Goal: Transaction & Acquisition: Purchase product/service

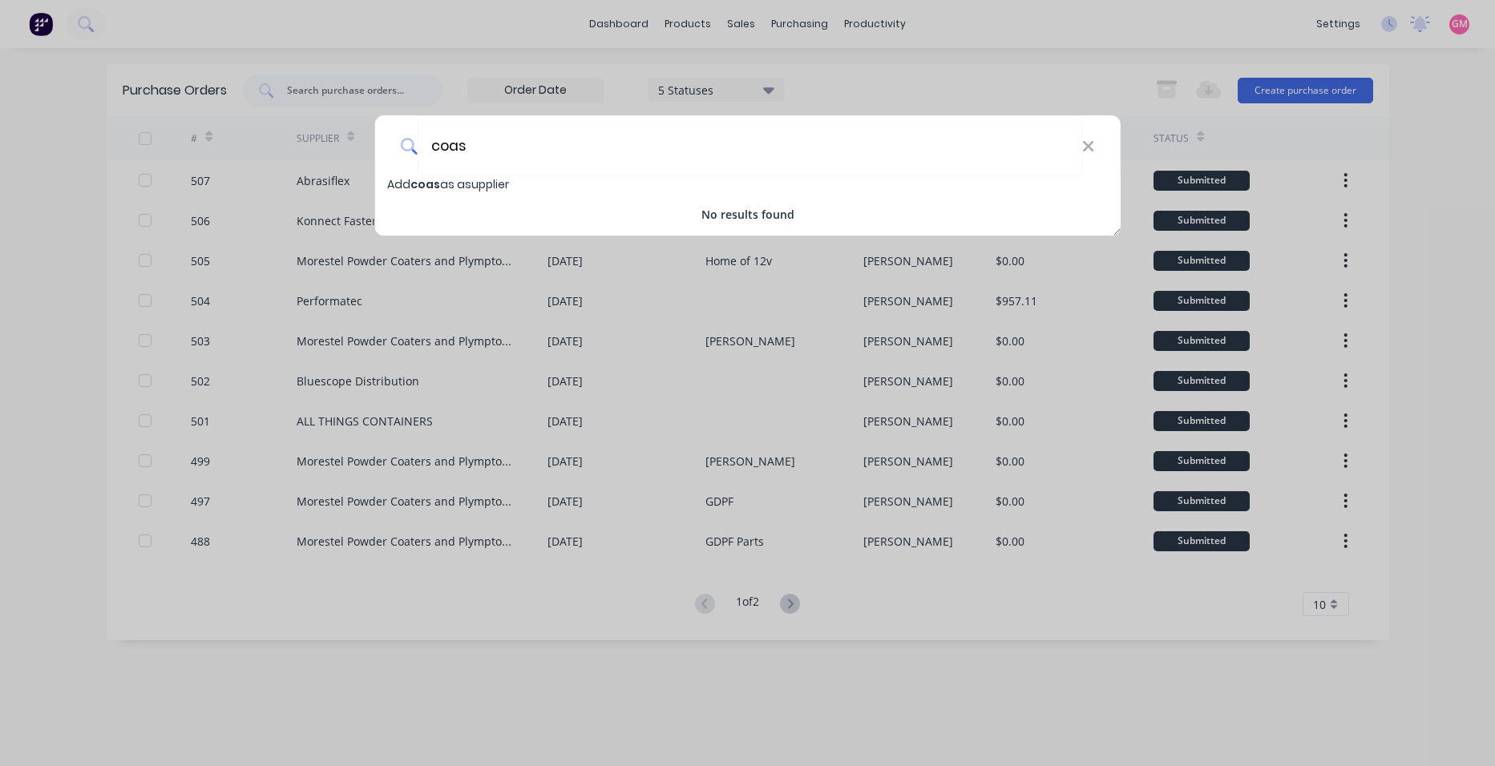
drag, startPoint x: 547, startPoint y: 147, endPoint x: 394, endPoint y: 147, distance: 153.9
click at [398, 144] on div "coas" at bounding box center [747, 145] width 746 height 60
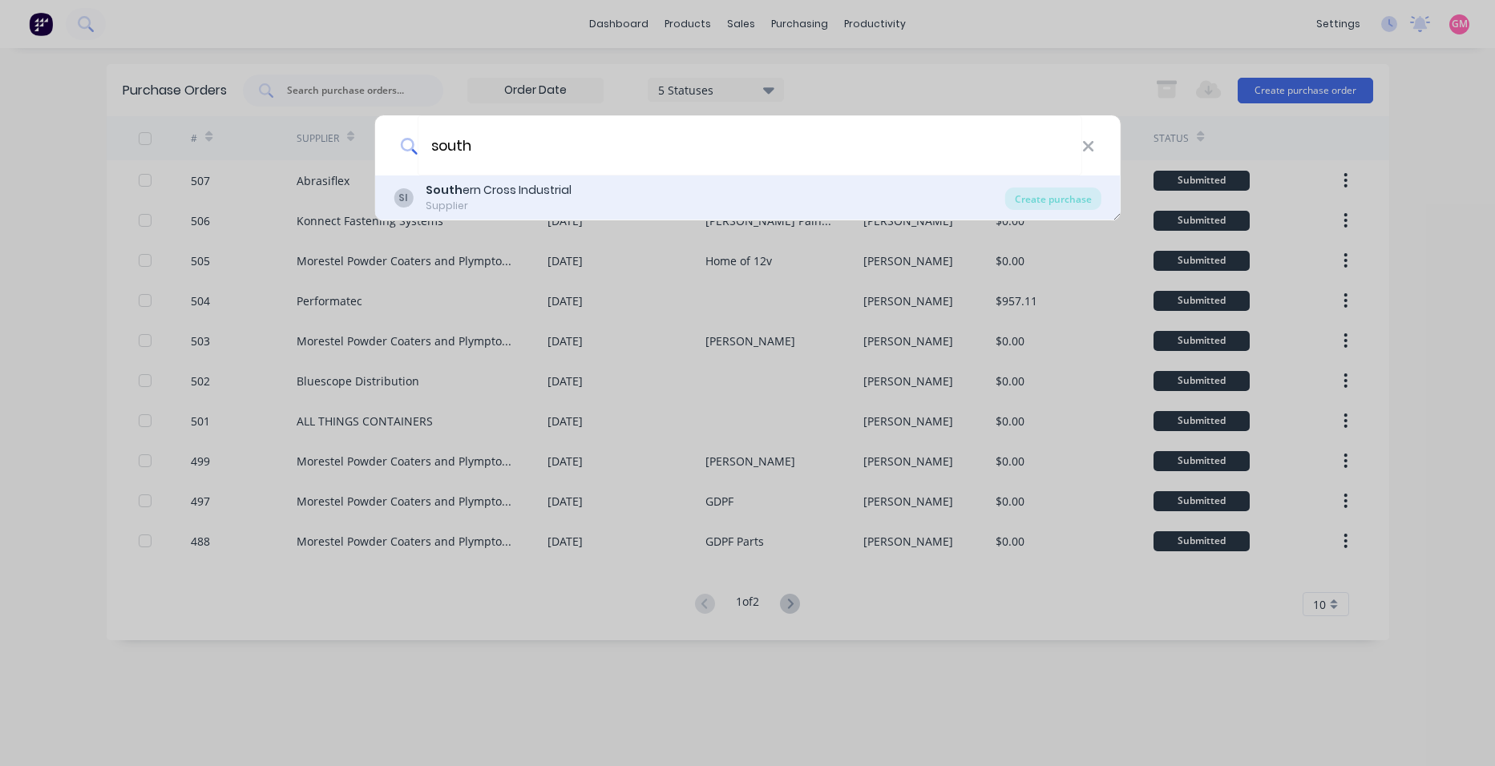
type input "south"
click at [481, 208] on div "Supplier" at bounding box center [499, 206] width 146 height 14
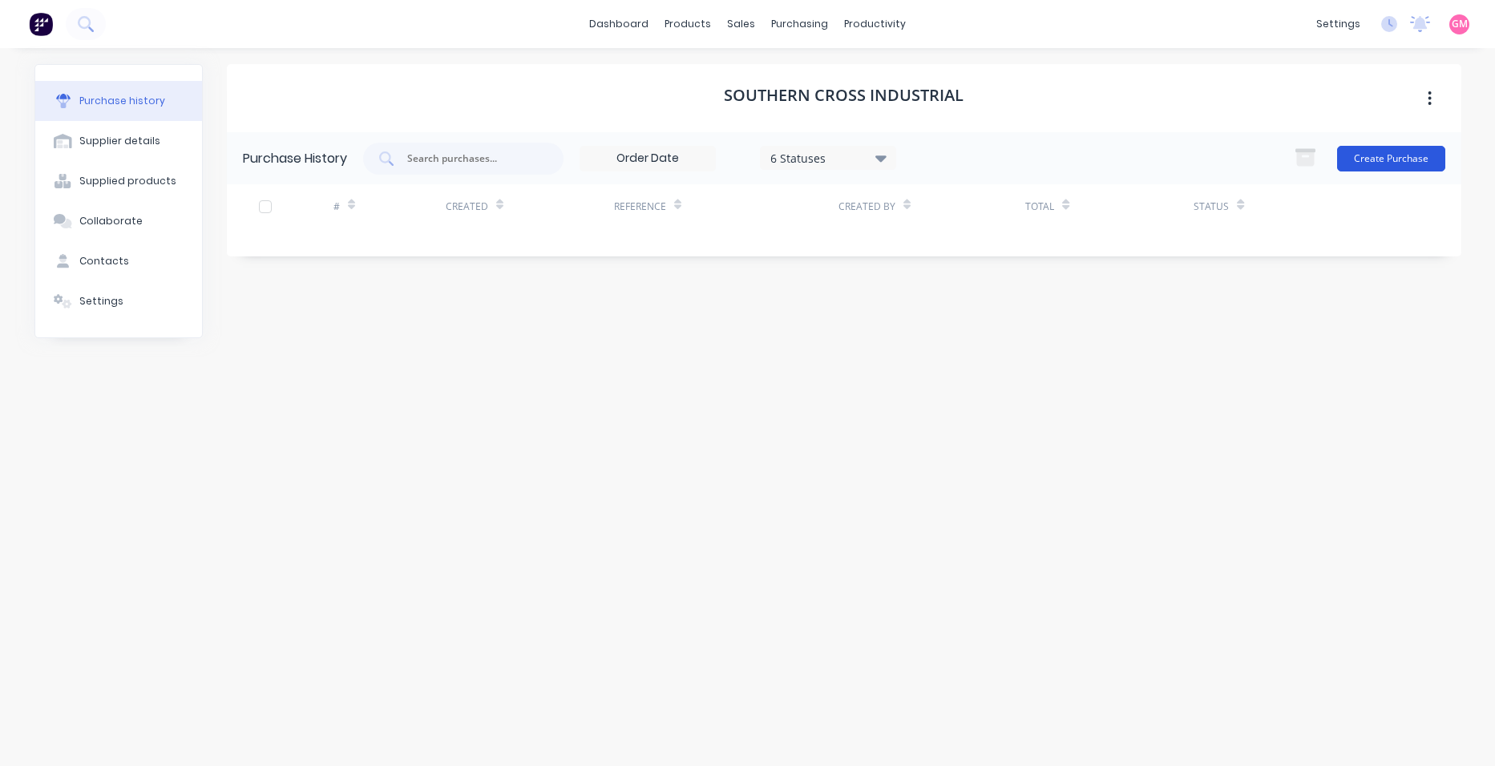
click at [1400, 155] on button "Create Purchase" at bounding box center [1391, 159] width 108 height 26
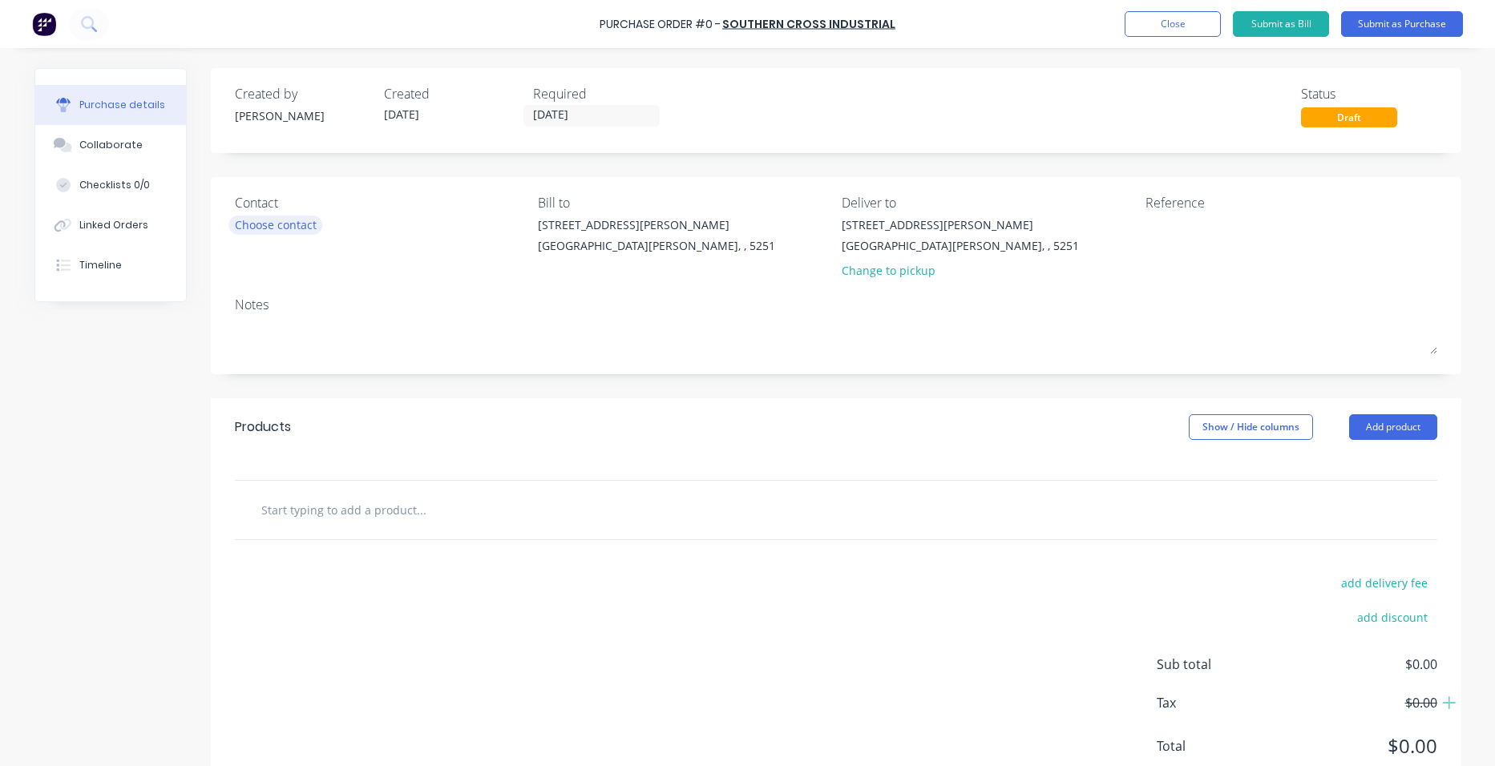
click at [256, 226] on div "Choose contact" at bounding box center [276, 224] width 82 height 17
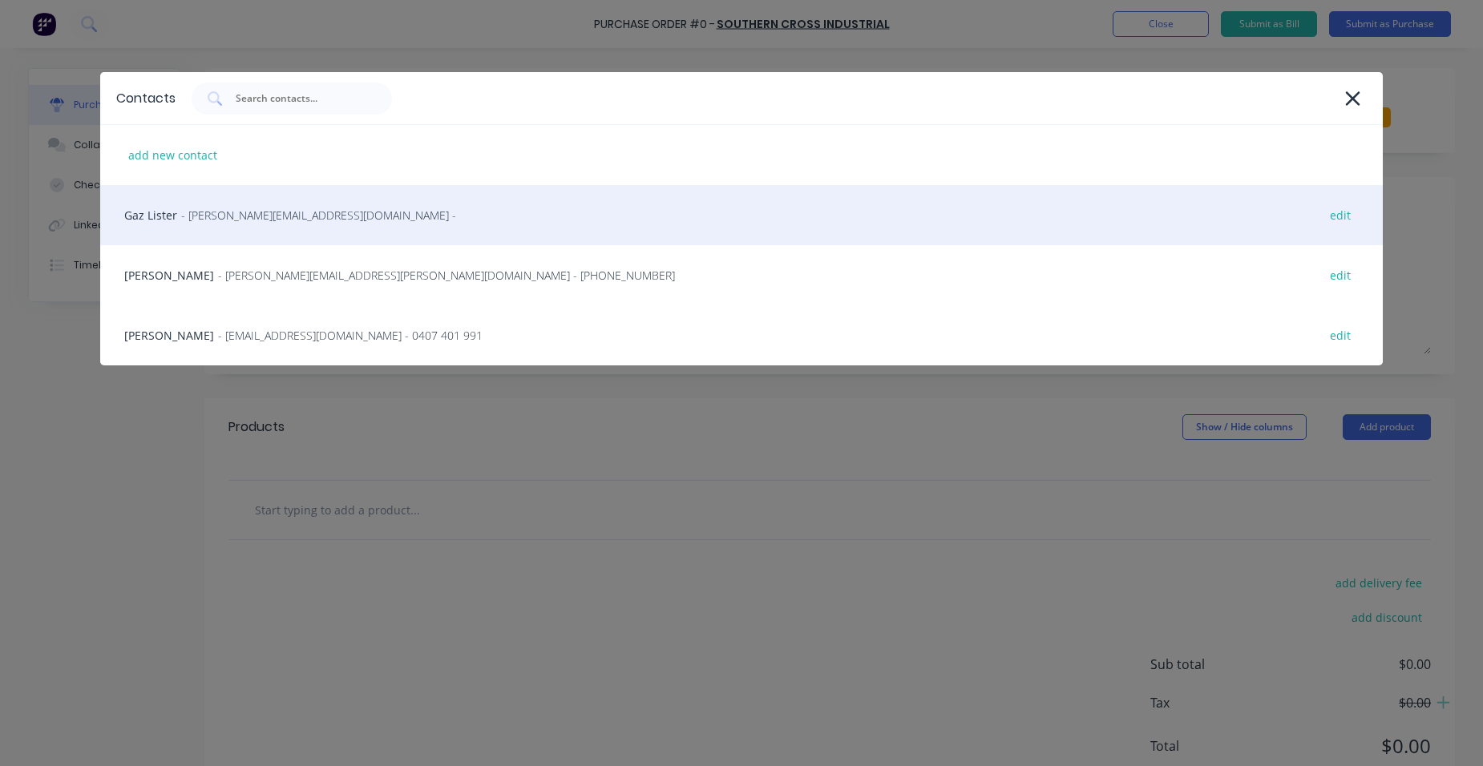
click at [259, 220] on span "- [PERSON_NAME][EMAIL_ADDRESS][DOMAIN_NAME] -" at bounding box center [318, 215] width 275 height 17
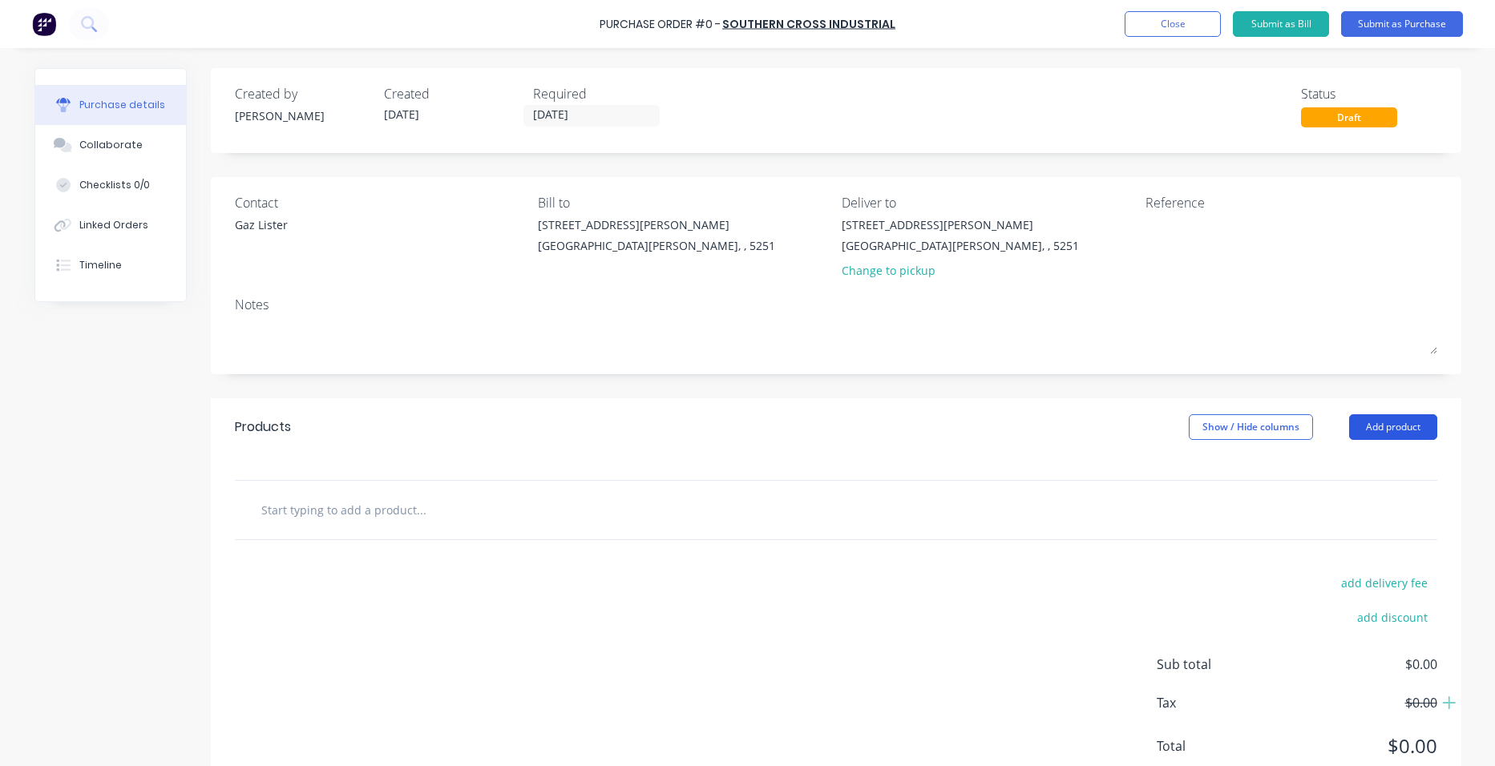
click at [1408, 420] on button "Add product" at bounding box center [1393, 427] width 88 height 26
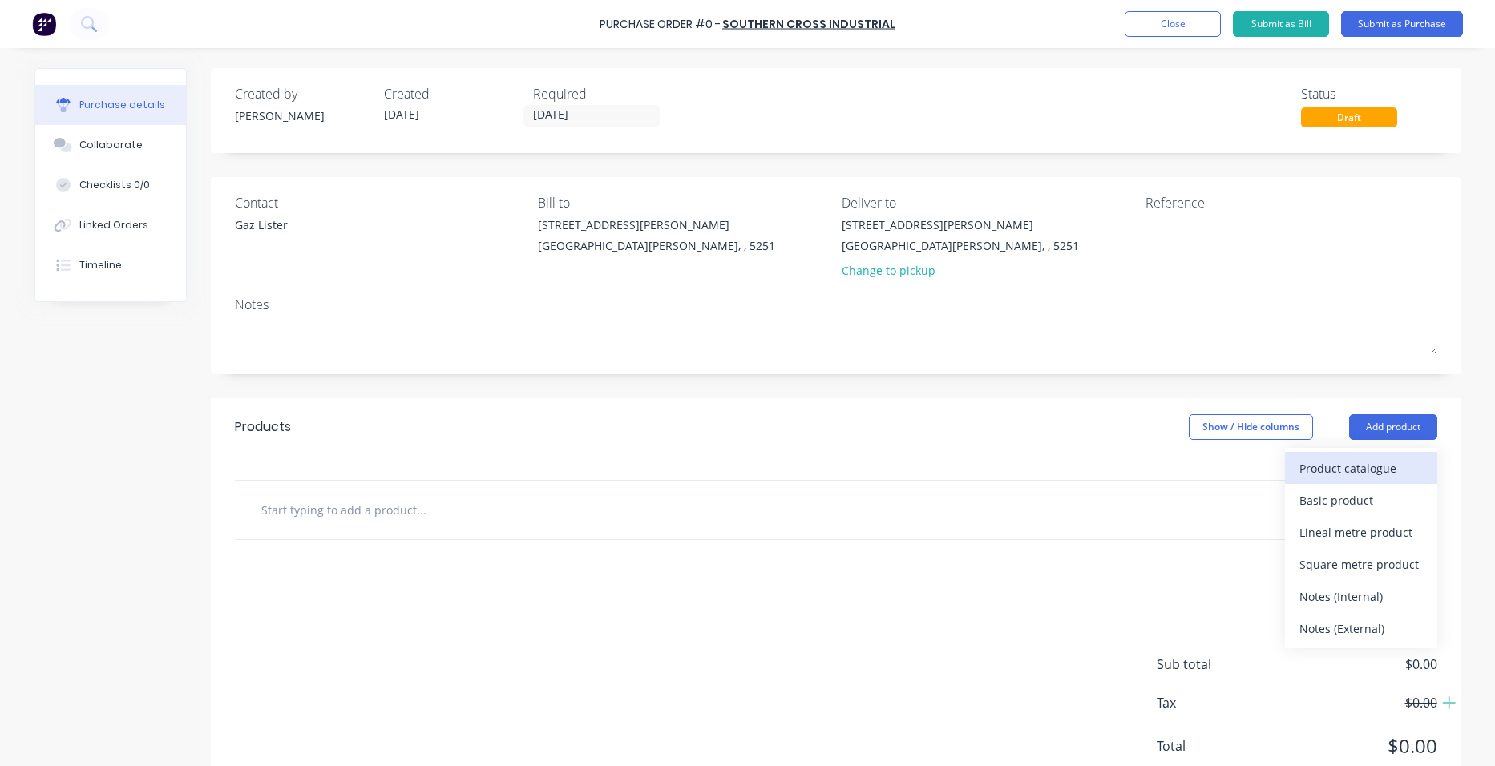
click at [1356, 469] on div "Product catalogue" at bounding box center [1360, 468] width 123 height 23
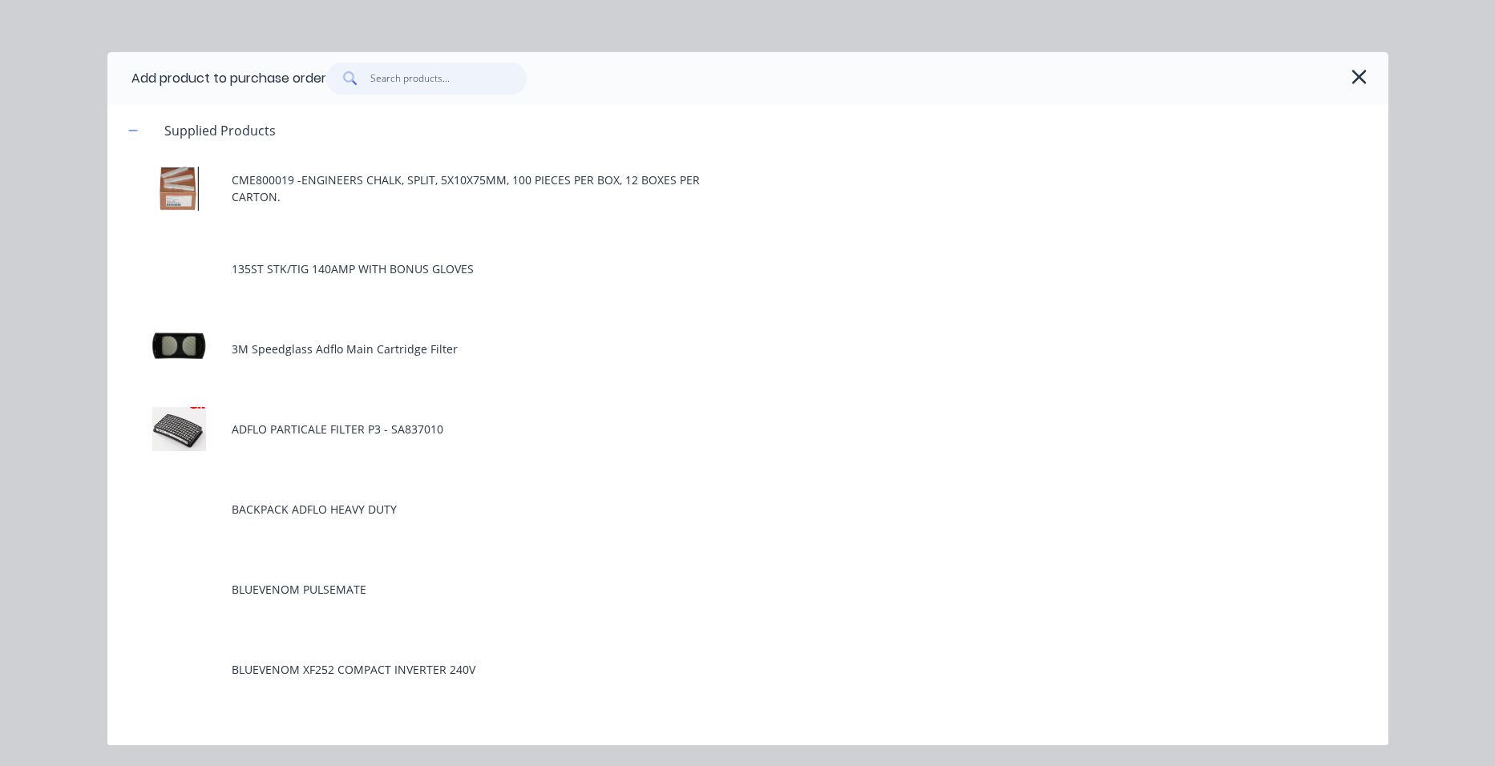
click at [411, 84] on input "text" at bounding box center [448, 79] width 156 height 32
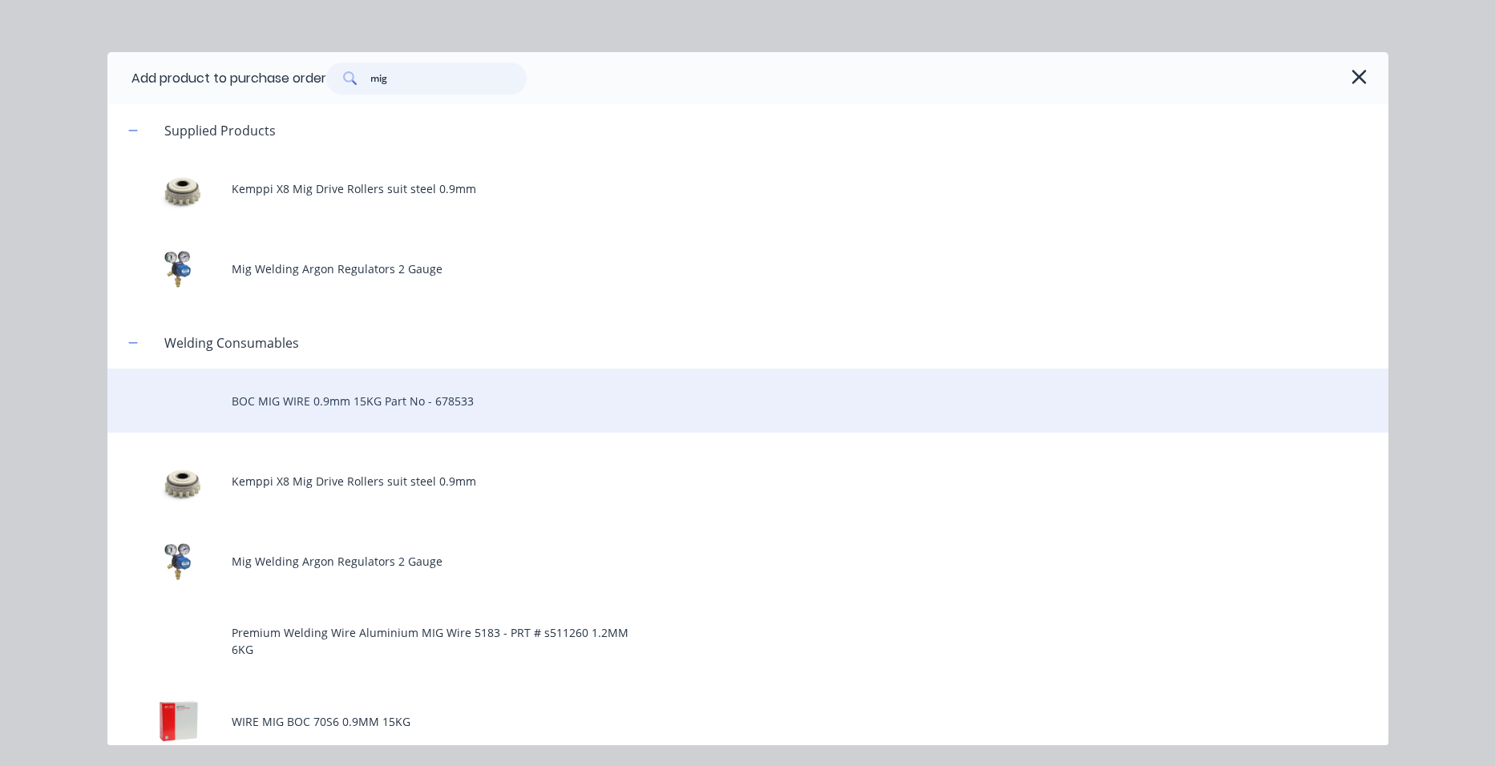
scroll to position [24, 0]
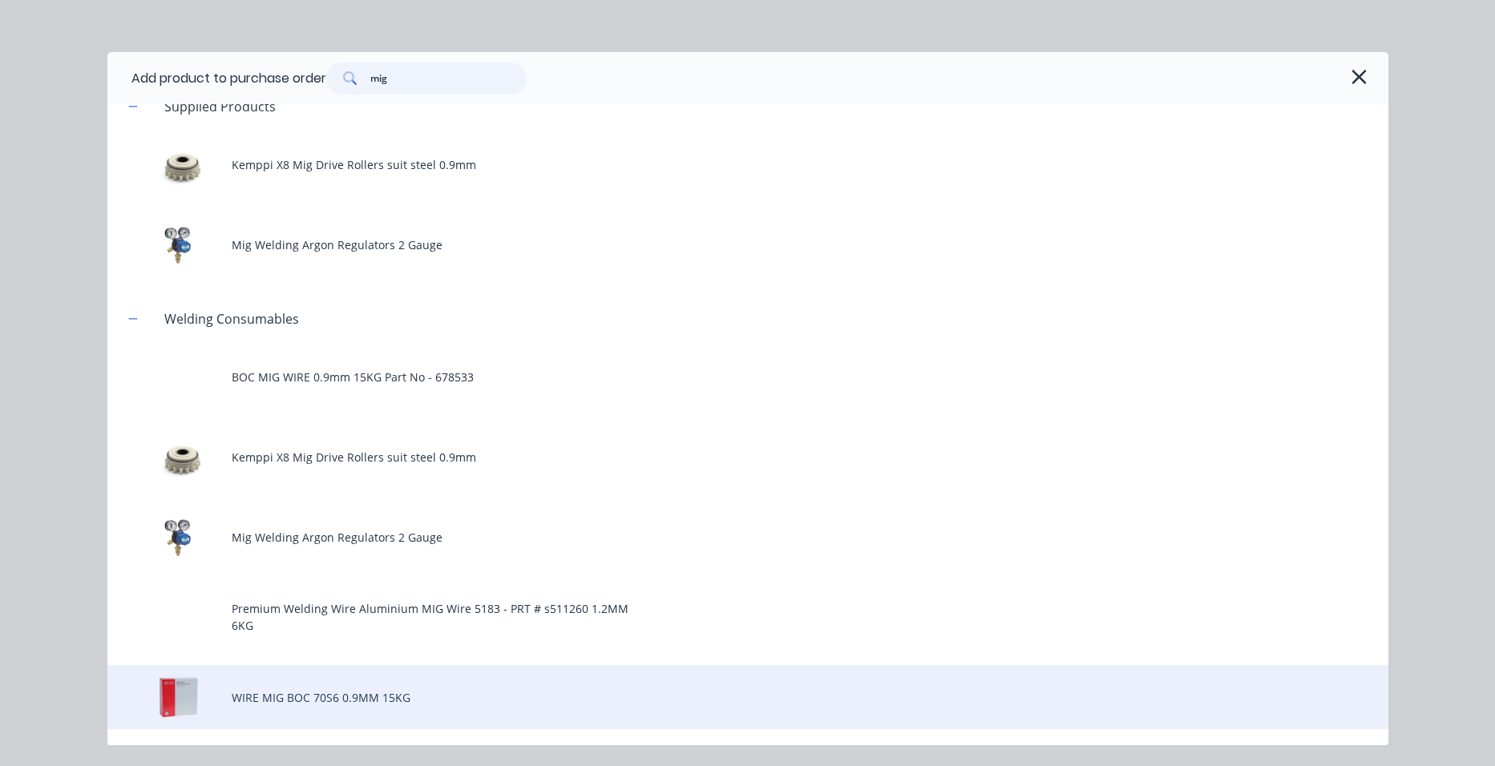
type input "mig"
click at [339, 697] on div "WIRE MIG BOC 70S6 0.9MM 15KG" at bounding box center [747, 697] width 1281 height 64
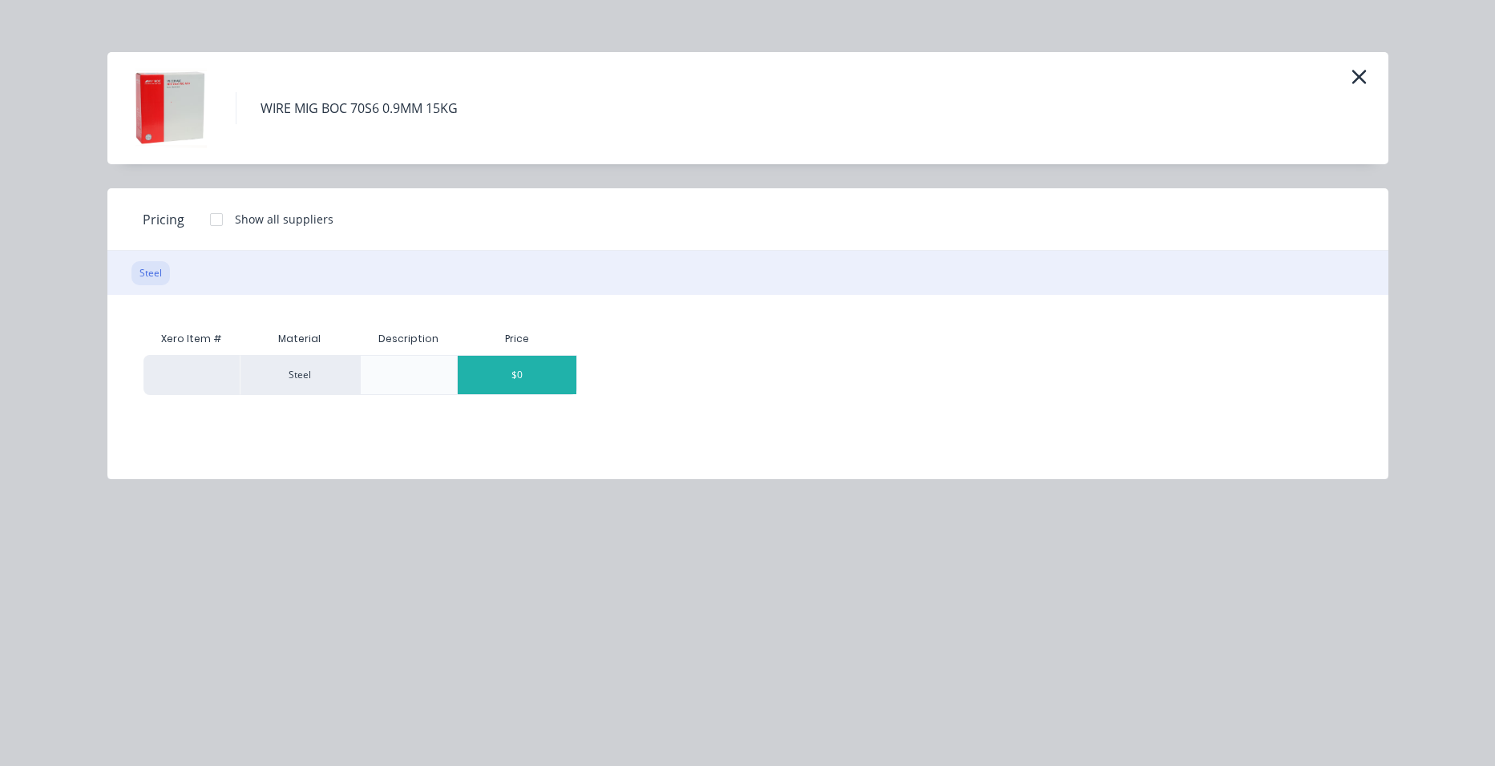
click at [502, 381] on div "$0" at bounding box center [517, 375] width 119 height 38
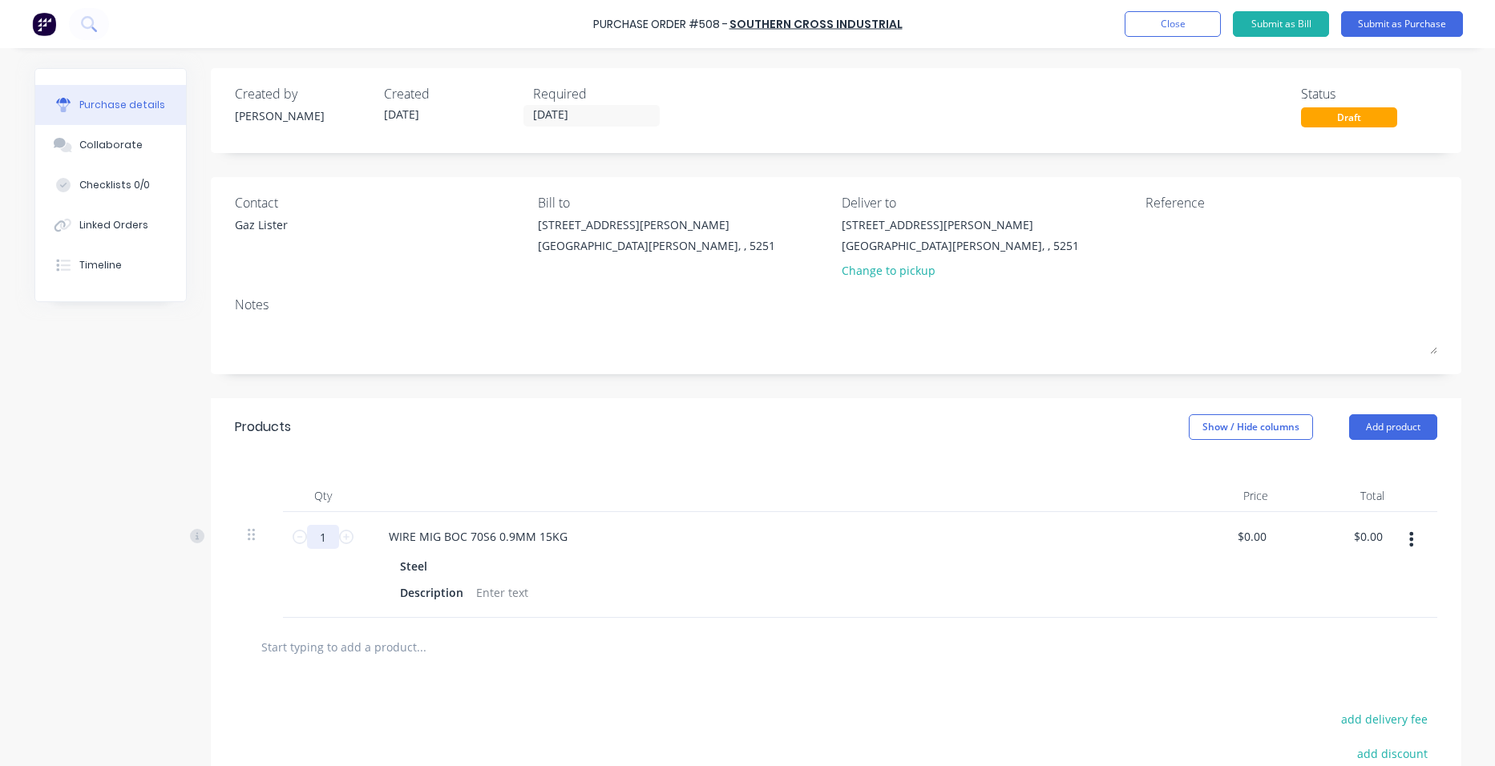
drag, startPoint x: 314, startPoint y: 535, endPoint x: 323, endPoint y: 535, distance: 8.8
click at [323, 535] on input "1" at bounding box center [323, 537] width 32 height 24
type input "6"
click at [572, 118] on input "[DATE]" at bounding box center [591, 116] width 135 height 20
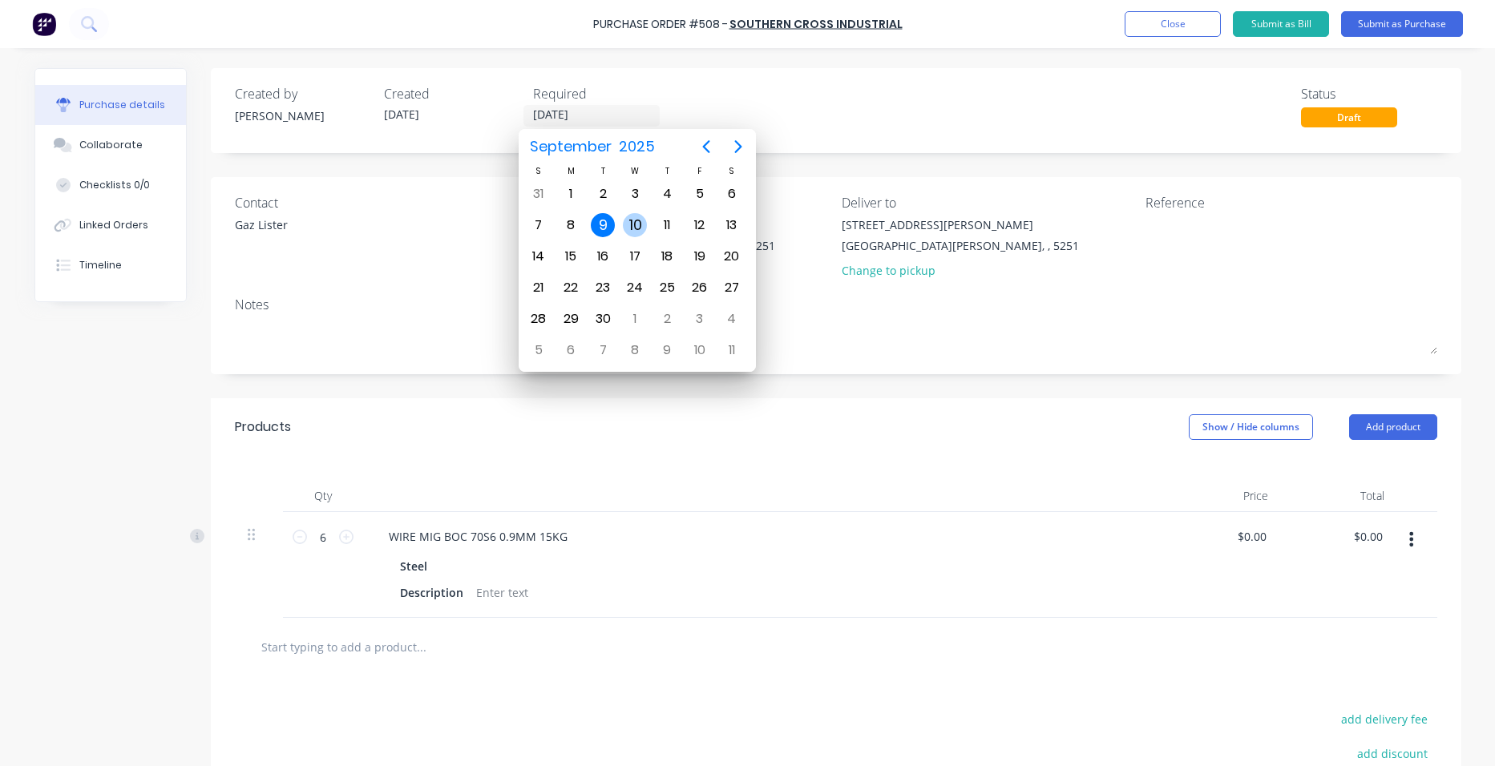
click at [635, 224] on div "10" at bounding box center [635, 225] width 24 height 24
click at [671, 224] on div "11" at bounding box center [668, 225] width 24 height 24
type input "[DATE]"
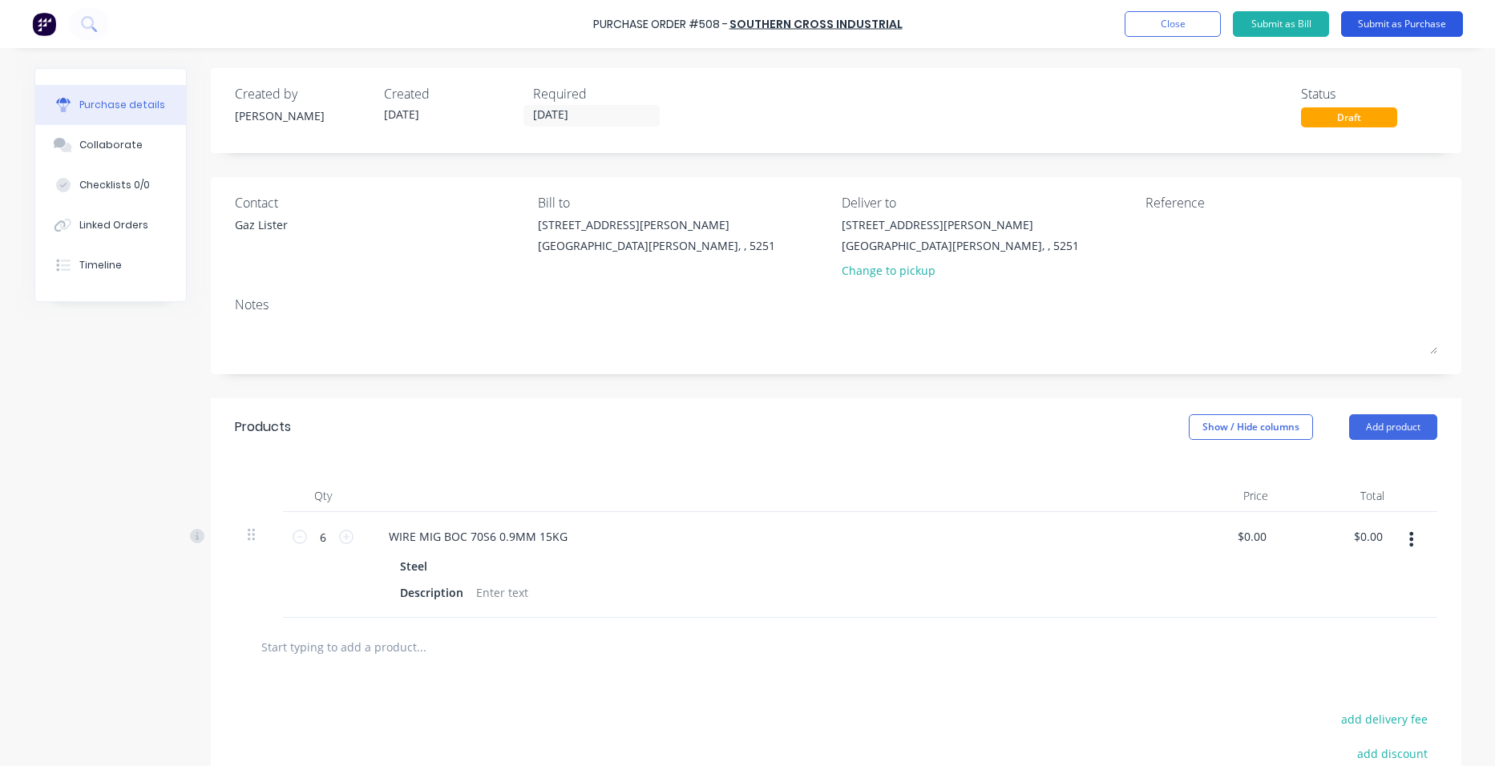
click at [1419, 18] on button "Submit as Purchase" at bounding box center [1402, 24] width 122 height 26
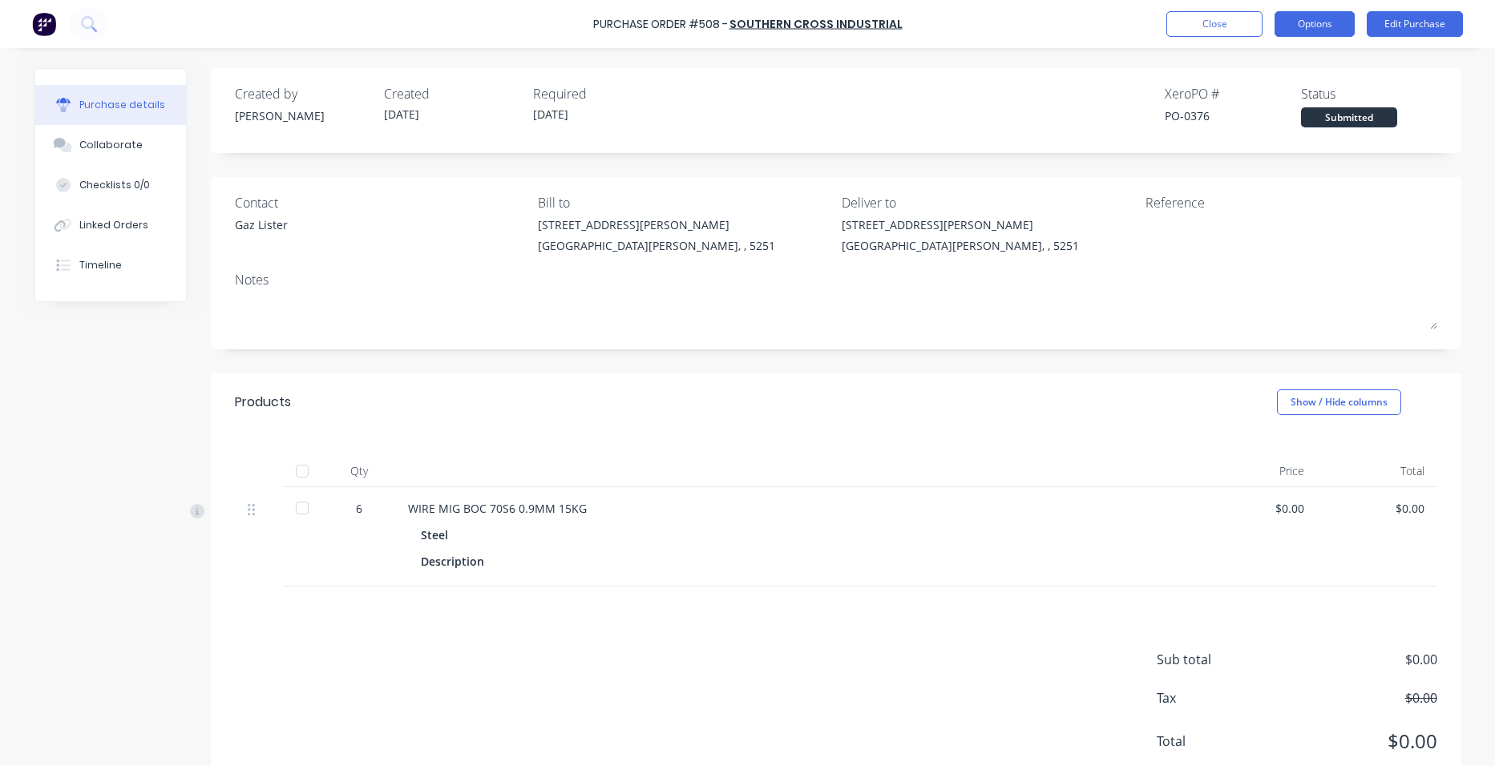
click at [1326, 27] on button "Options" at bounding box center [1314, 24] width 80 height 26
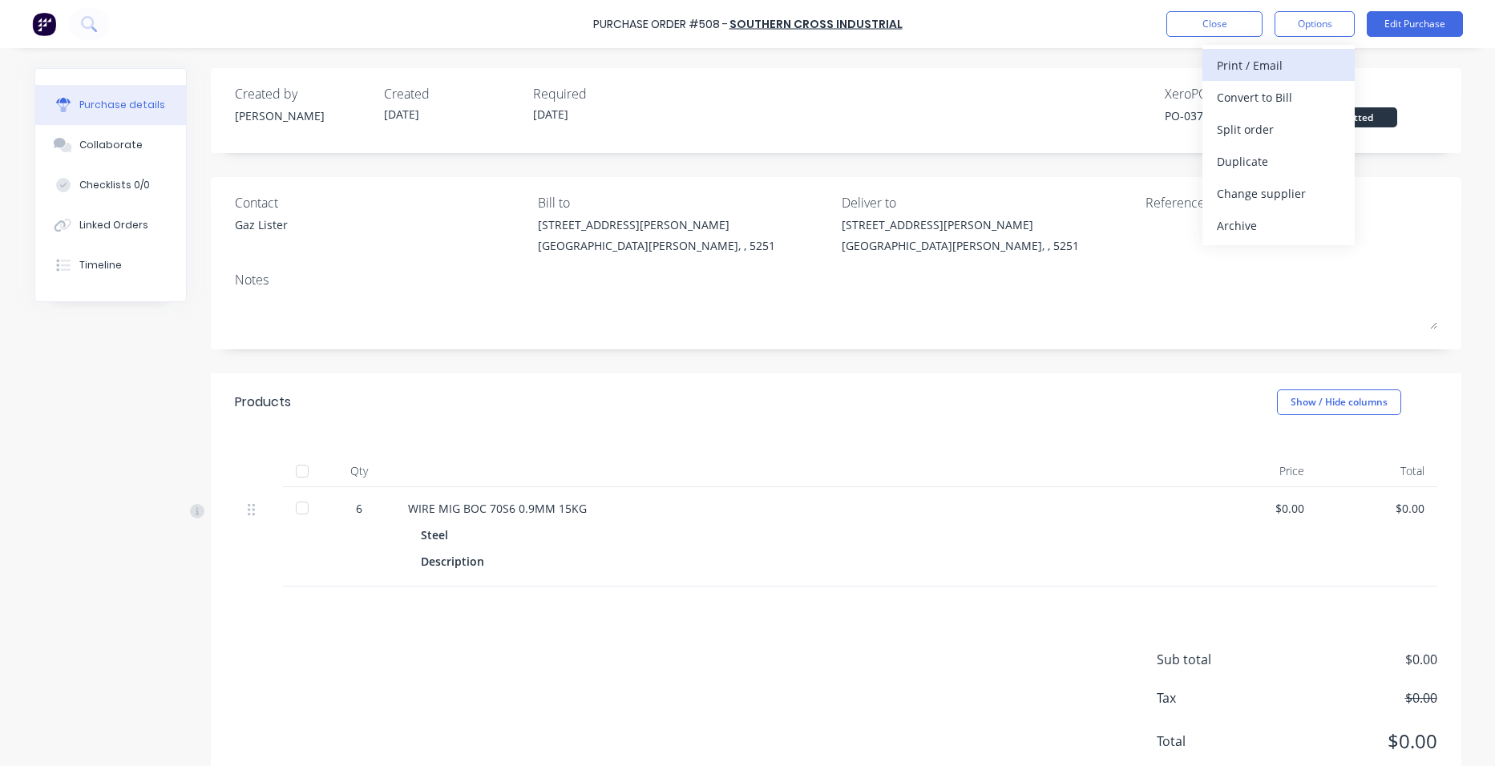
click at [1299, 65] on div "Print / Email" at bounding box center [1278, 65] width 123 height 23
click at [1294, 96] on div "With pricing" at bounding box center [1278, 97] width 123 height 23
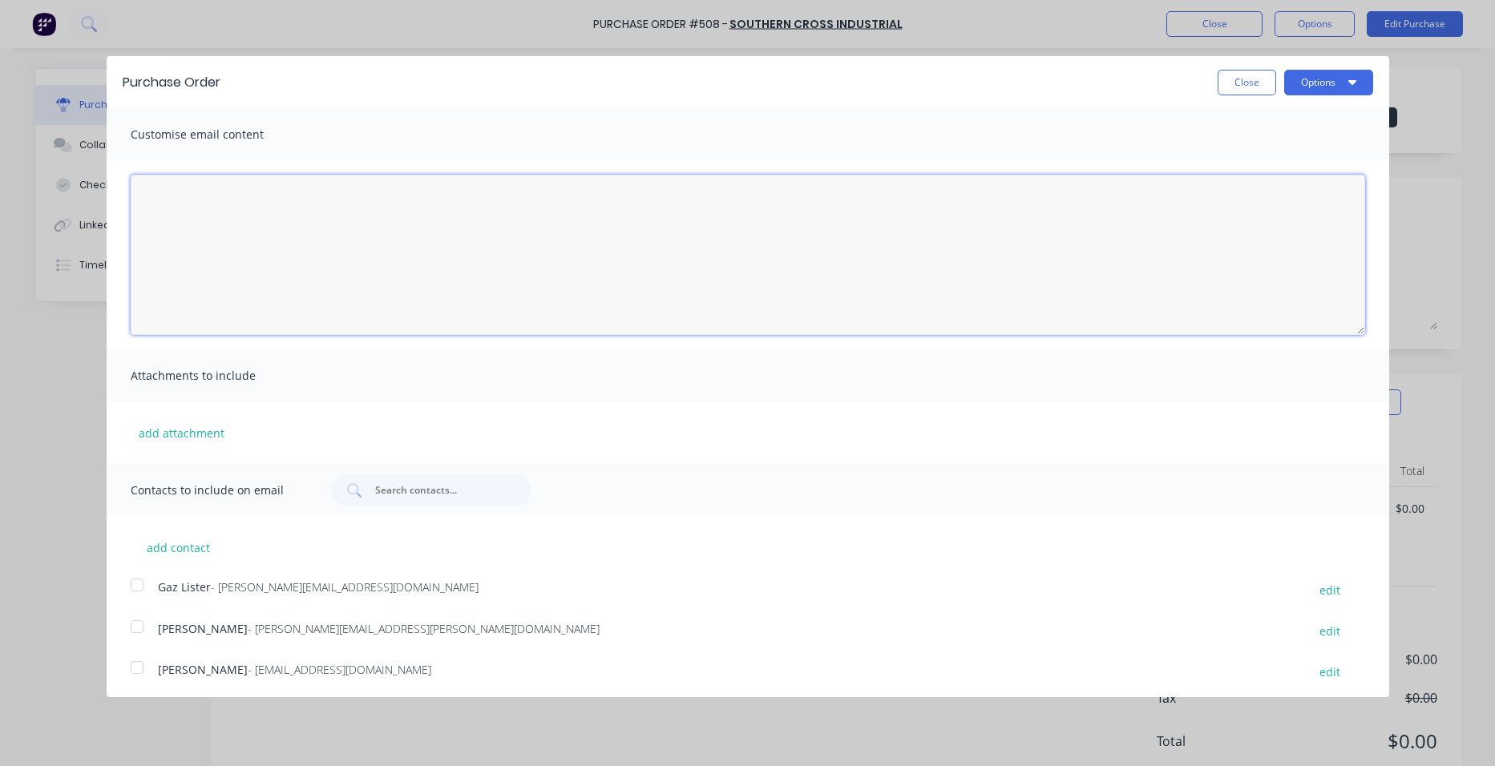
click at [444, 219] on textarea "[DATE]" at bounding box center [748, 255] width 1234 height 160
click at [138, 589] on div at bounding box center [137, 585] width 32 height 32
type textarea "Urgent if possible"
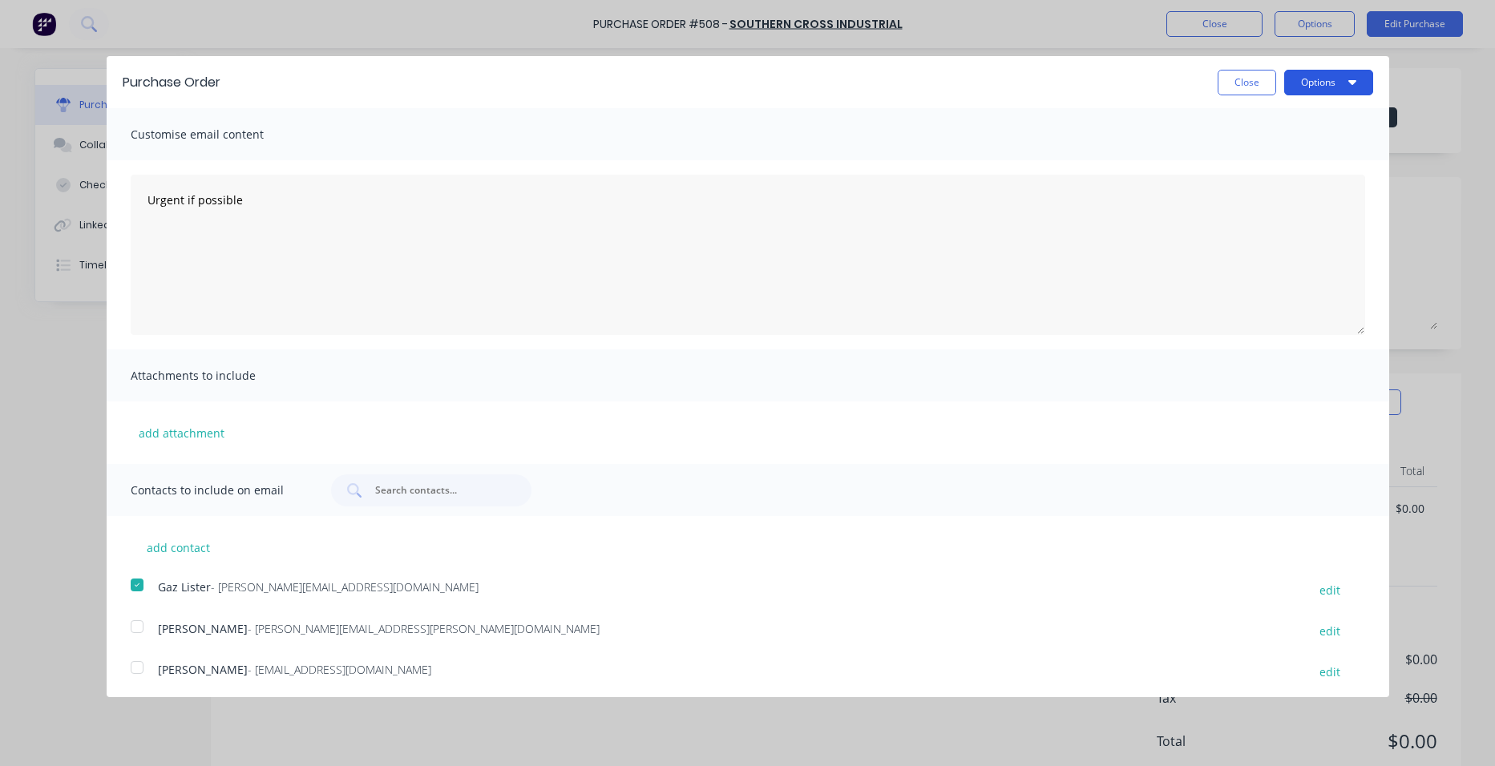
click at [1301, 83] on button "Options" at bounding box center [1328, 83] width 89 height 26
click at [1287, 152] on div "Email" at bounding box center [1296, 154] width 123 height 23
